Goal: Task Accomplishment & Management: Manage account settings

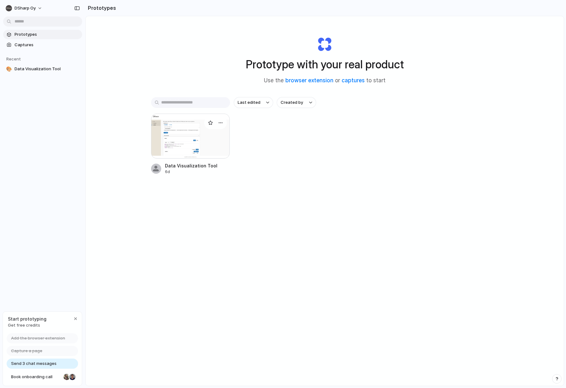
click at [186, 141] on div at bounding box center [190, 136] width 79 height 45
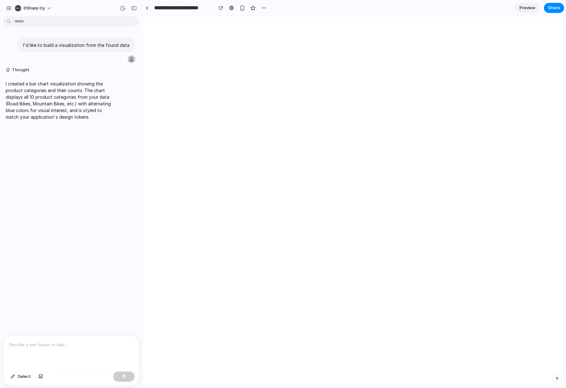
click at [83, 345] on p at bounding box center [71, 345] width 124 height 8
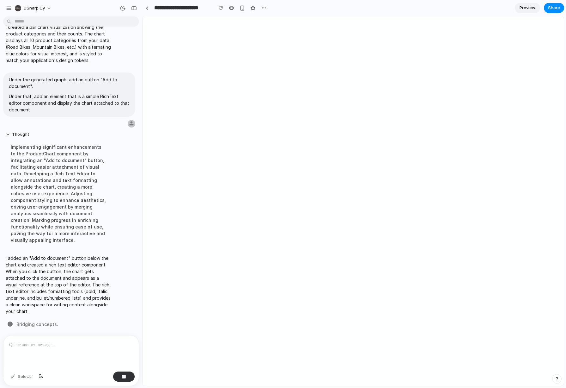
scroll to position [45, 0]
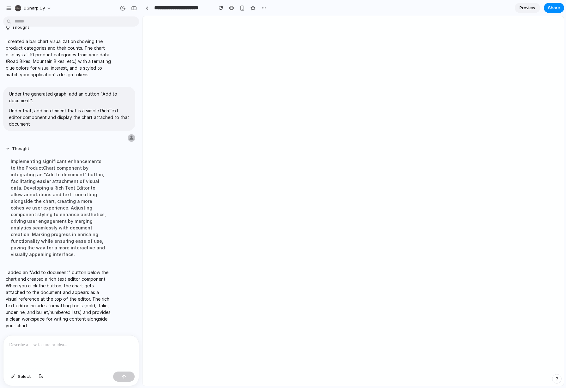
click at [58, 347] on div at bounding box center [70, 352] width 135 height 34
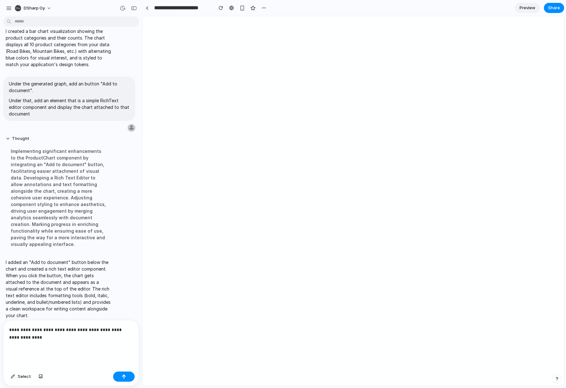
scroll to position [59, 0]
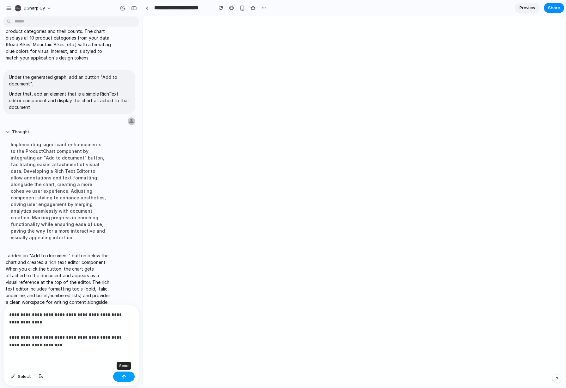
click at [120, 377] on button "button" at bounding box center [123, 376] width 21 height 10
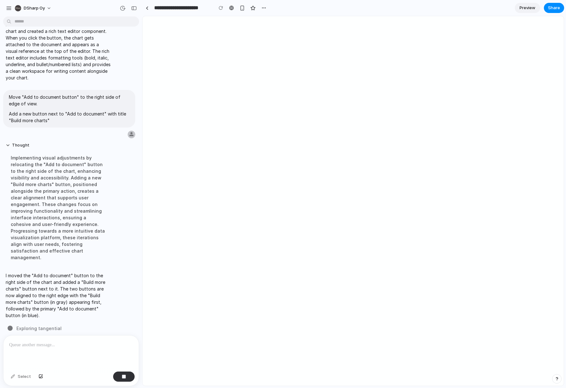
scroll to position [166, 0]
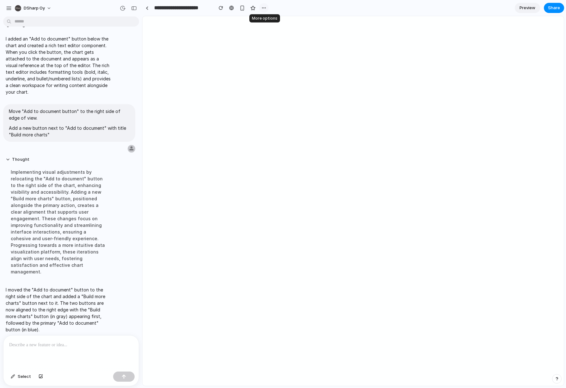
click at [264, 7] on div "button" at bounding box center [263, 7] width 5 height 5
click at [185, 17] on div "Duplicate Delete" at bounding box center [283, 194] width 566 height 388
click at [48, 9] on button "DSharp Oy" at bounding box center [33, 8] width 42 height 10
click at [8, 7] on div "Settings Invite members Change theme Sign out" at bounding box center [283, 194] width 566 height 388
click at [8, 7] on div "button" at bounding box center [9, 8] width 6 height 6
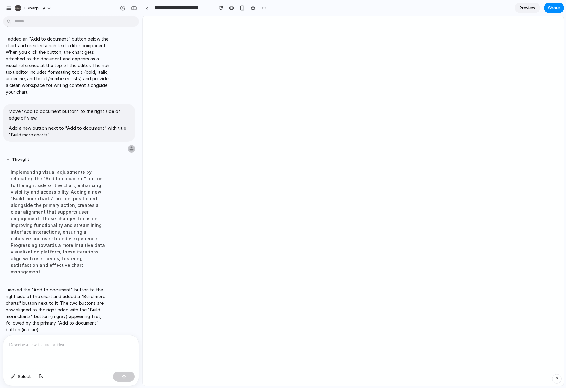
click at [70, 354] on div at bounding box center [70, 352] width 135 height 34
click at [81, 341] on p "**********" at bounding box center [69, 345] width 121 height 8
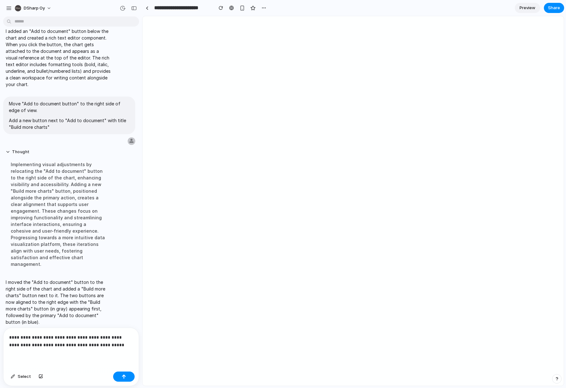
scroll to position [218, 0]
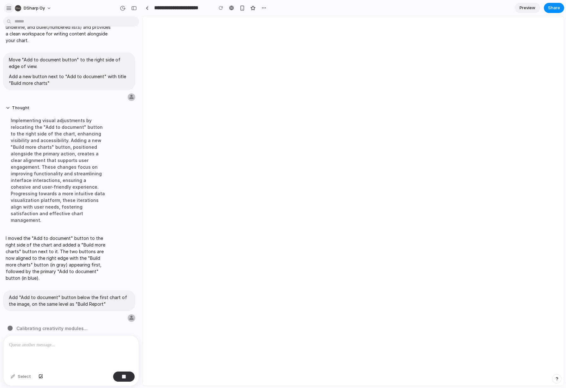
click at [8, 7] on div "button" at bounding box center [9, 8] width 6 height 6
click at [34, 8] on span "DSharp Oy" at bounding box center [34, 8] width 21 height 6
click at [33, 31] on span "Invite members" at bounding box center [39, 32] width 30 height 6
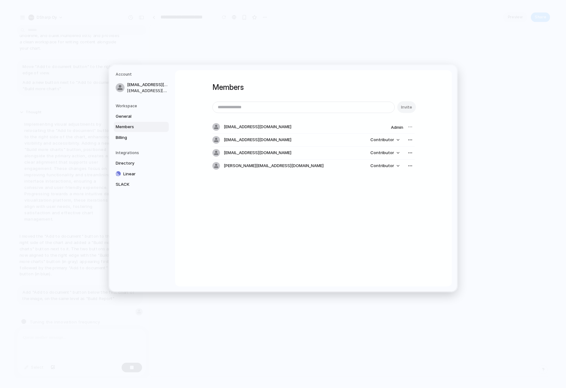
click at [237, 139] on span "[EMAIL_ADDRESS][DOMAIN_NAME]" at bounding box center [258, 140] width 68 height 6
click at [397, 140] on button "Contributor" at bounding box center [385, 139] width 37 height 9
click at [409, 140] on div "button" at bounding box center [410, 139] width 5 height 5
click at [265, 142] on div "Remove from workspace" at bounding box center [283, 194] width 566 height 388
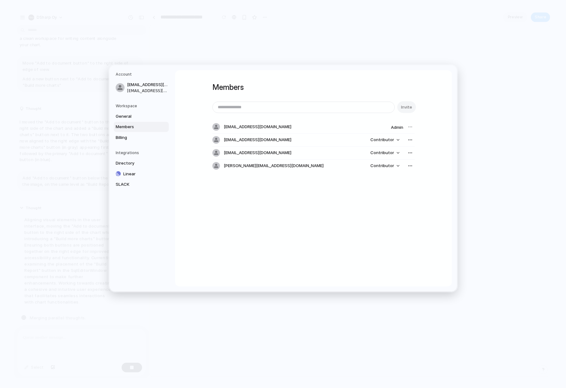
drag, startPoint x: 242, startPoint y: 139, endPoint x: 234, endPoint y: 107, distance: 33.6
click at [234, 107] on div "Invite [EMAIL_ADDRESS][DOMAIN_NAME] Admin [DOMAIN_NAME][EMAIL_ADDRESS][DOMAIN_N…" at bounding box center [313, 136] width 202 height 71
click at [236, 141] on span "[EMAIL_ADDRESS][DOMAIN_NAME]" at bounding box center [258, 140] width 68 height 6
click at [234, 108] on input "email" at bounding box center [304, 107] width 182 height 11
type input "**********"
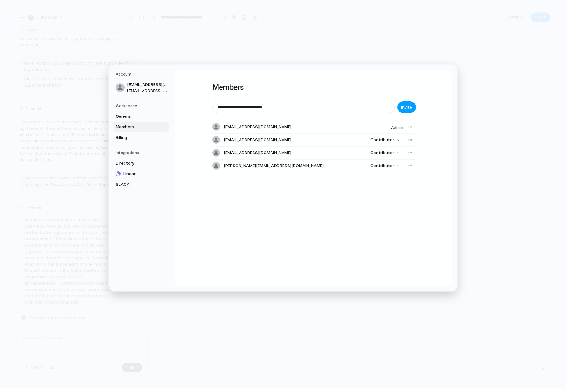
click at [408, 105] on span "Invite" at bounding box center [406, 107] width 11 height 6
click at [127, 137] on span "Billing" at bounding box center [136, 137] width 40 height 6
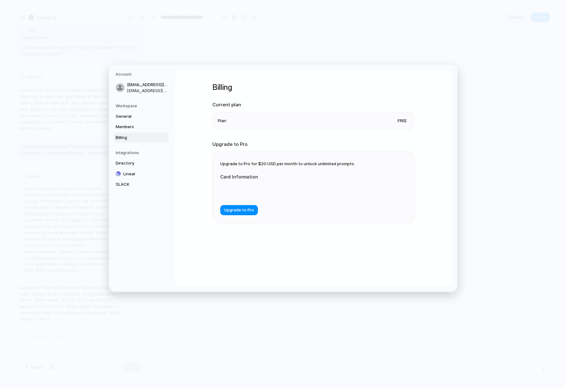
scroll to position [257, 0]
click at [133, 114] on span "General" at bounding box center [136, 116] width 40 height 6
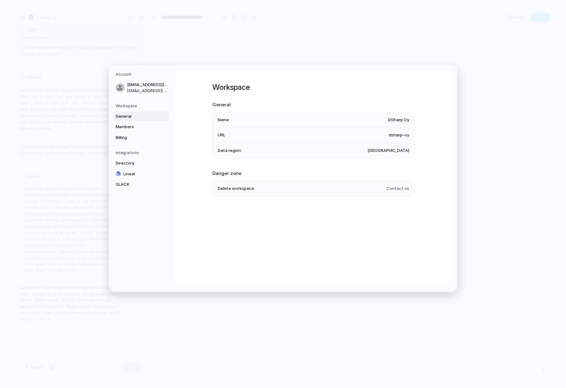
click at [394, 153] on span "[GEOGRAPHIC_DATA]" at bounding box center [389, 150] width 42 height 6
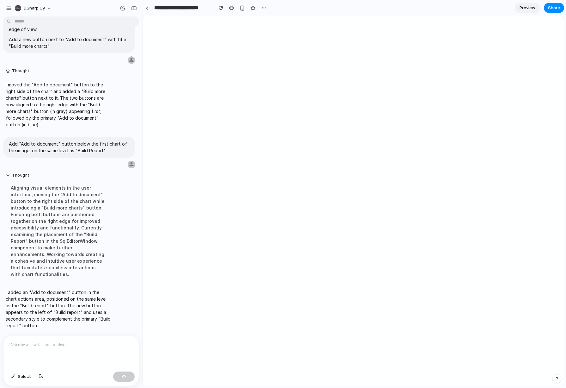
click at [105, 352] on div at bounding box center [70, 352] width 135 height 34
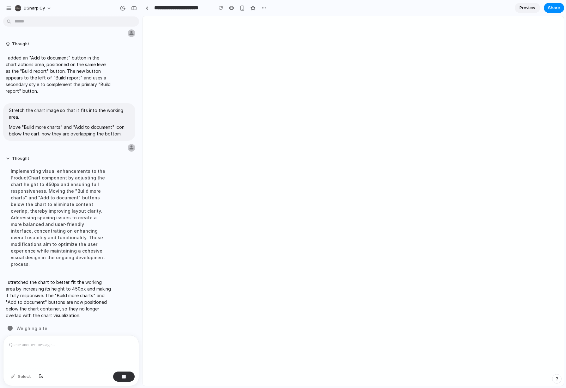
scroll to position [372, 0]
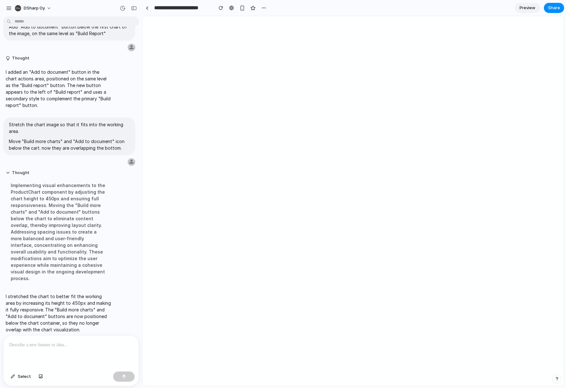
click at [86, 341] on p at bounding box center [69, 345] width 121 height 8
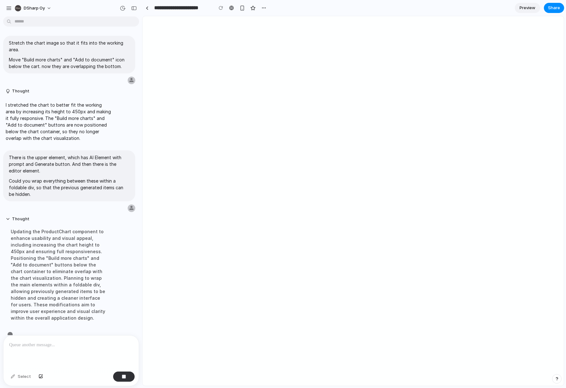
scroll to position [466, 0]
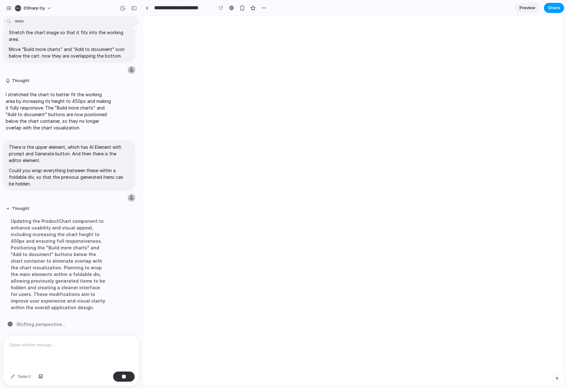
click at [556, 9] on span "Share" at bounding box center [554, 8] width 12 height 6
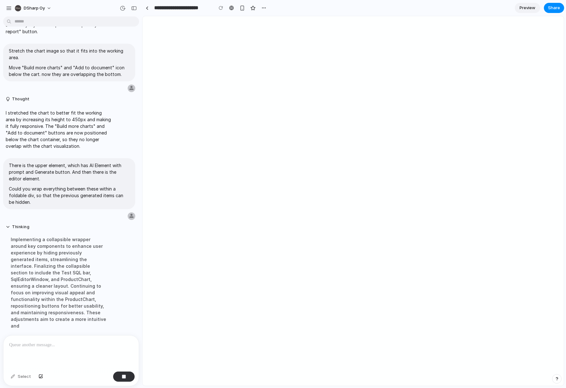
click at [471, 8] on div "Share ' Data Visualization Tool ' Invite [EMAIL_ADDRESS][DOMAIN_NAME] Creator A…" at bounding box center [283, 194] width 566 height 388
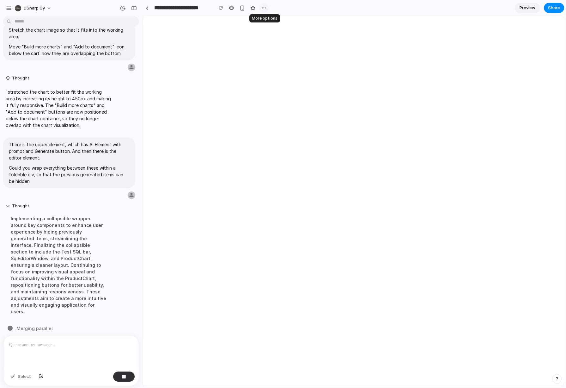
click at [263, 8] on div "button" at bounding box center [263, 7] width 5 height 5
click at [277, 8] on div "Duplicate Delete" at bounding box center [283, 194] width 566 height 388
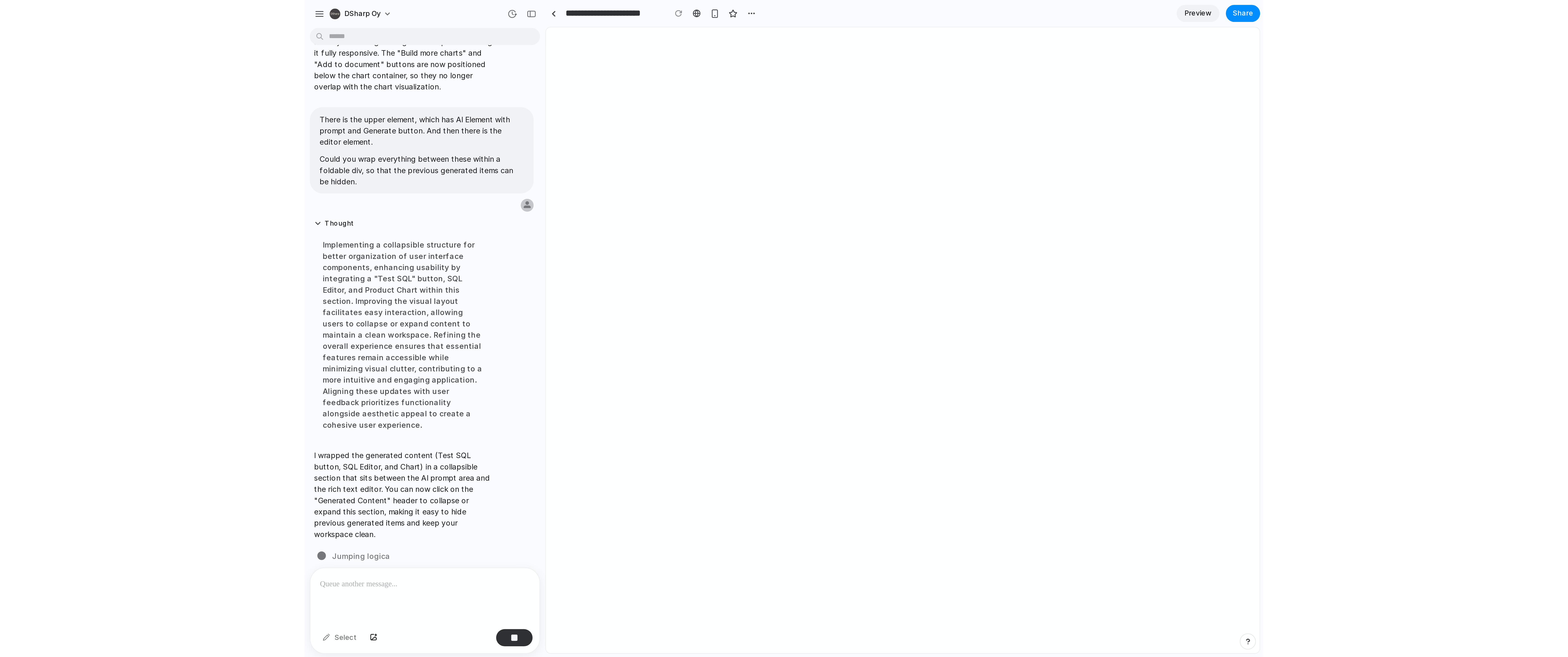
scroll to position [379, 0]
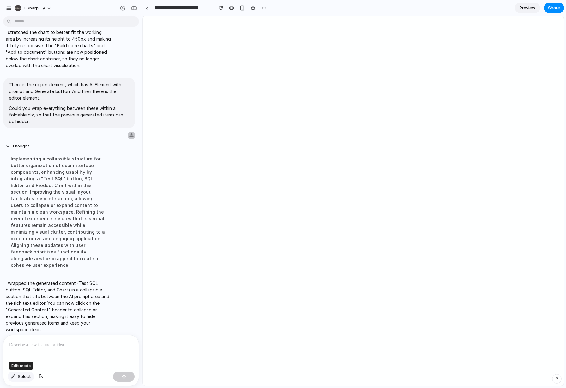
click at [21, 375] on span "Select" at bounding box center [24, 376] width 13 height 6
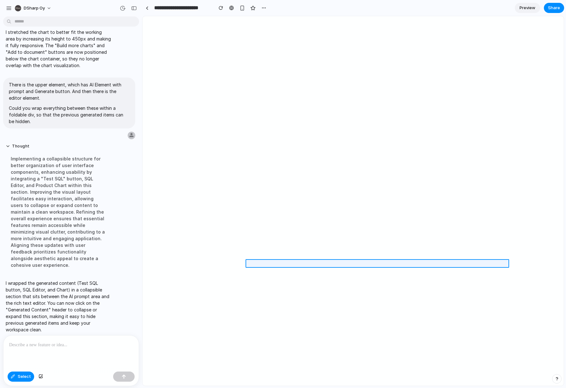
click at [414, 261] on div at bounding box center [353, 200] width 421 height 369
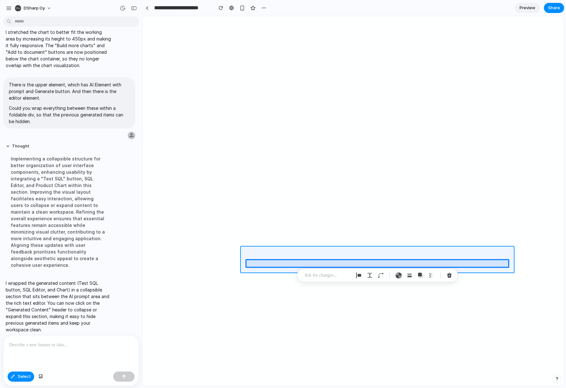
click at [272, 251] on div at bounding box center [353, 200] width 421 height 369
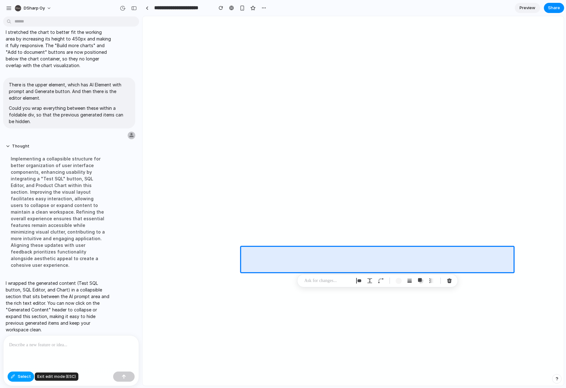
click at [21, 378] on span "Select" at bounding box center [24, 376] width 13 height 6
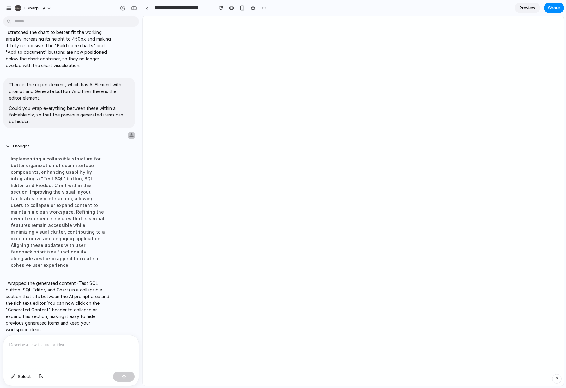
click at [556, 379] on div "button" at bounding box center [557, 378] width 4 height 4
click at [556, 379] on div "button" at bounding box center [557, 379] width 5 height 8
click at [526, 9] on span "Preview" at bounding box center [528, 8] width 16 height 6
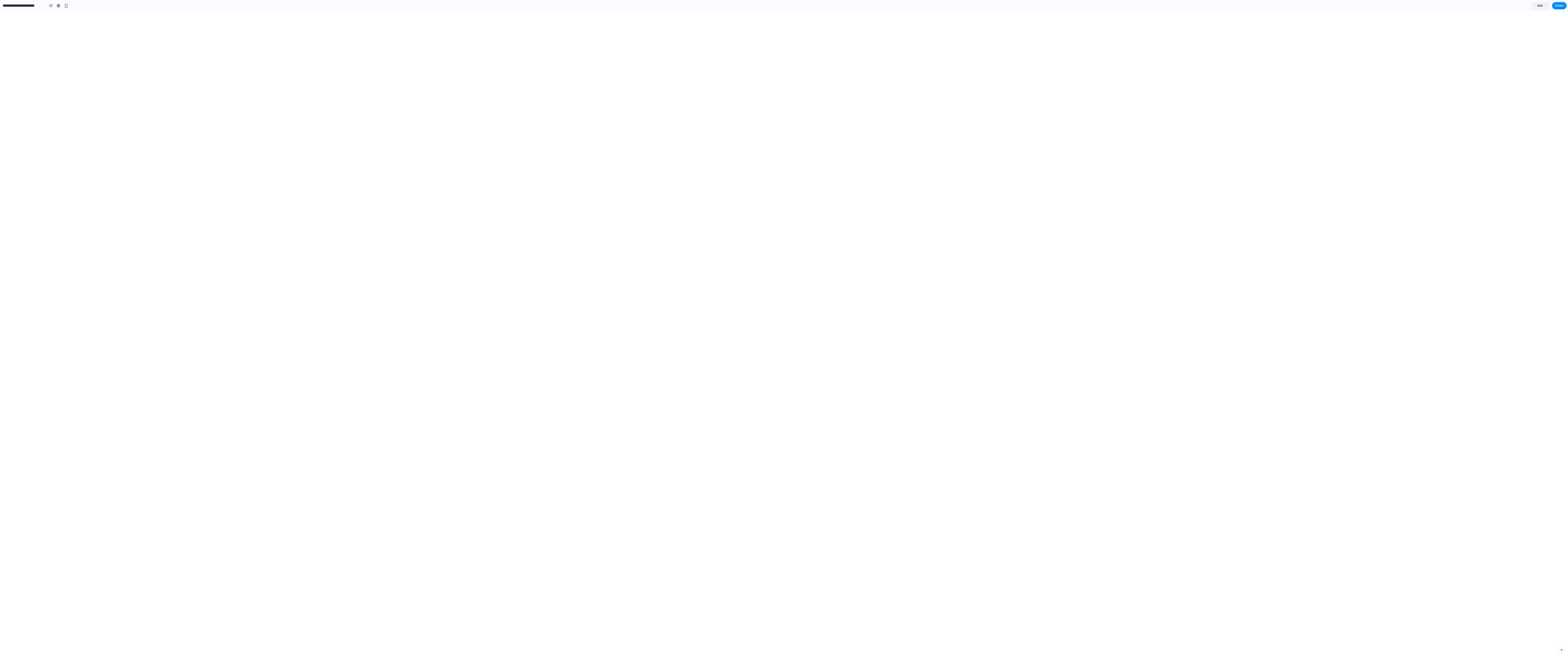
click at [408, 6] on span "Edit" at bounding box center [1541, 6] width 6 height 4
